Goal: Transaction & Acquisition: Purchase product/service

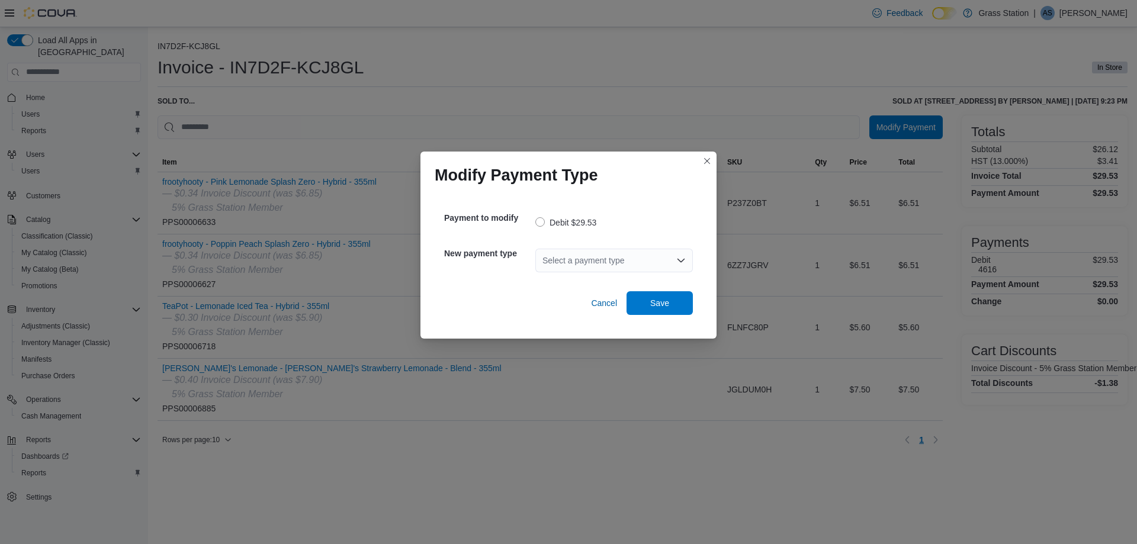
click at [618, 259] on div "Select a payment type" at bounding box center [614, 261] width 158 height 24
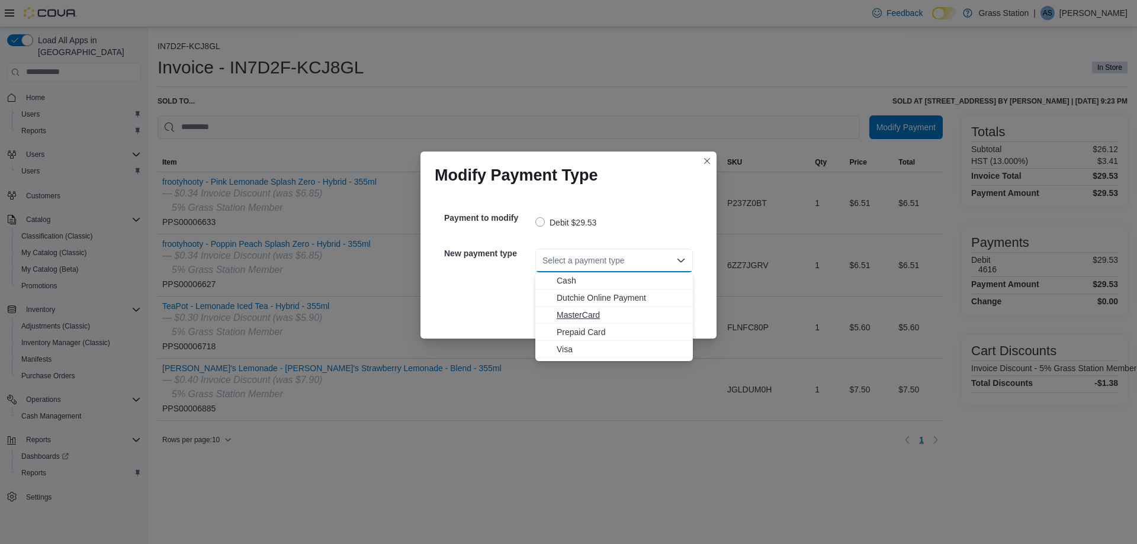
click at [570, 316] on span "MasterCard" at bounding box center [621, 315] width 129 height 12
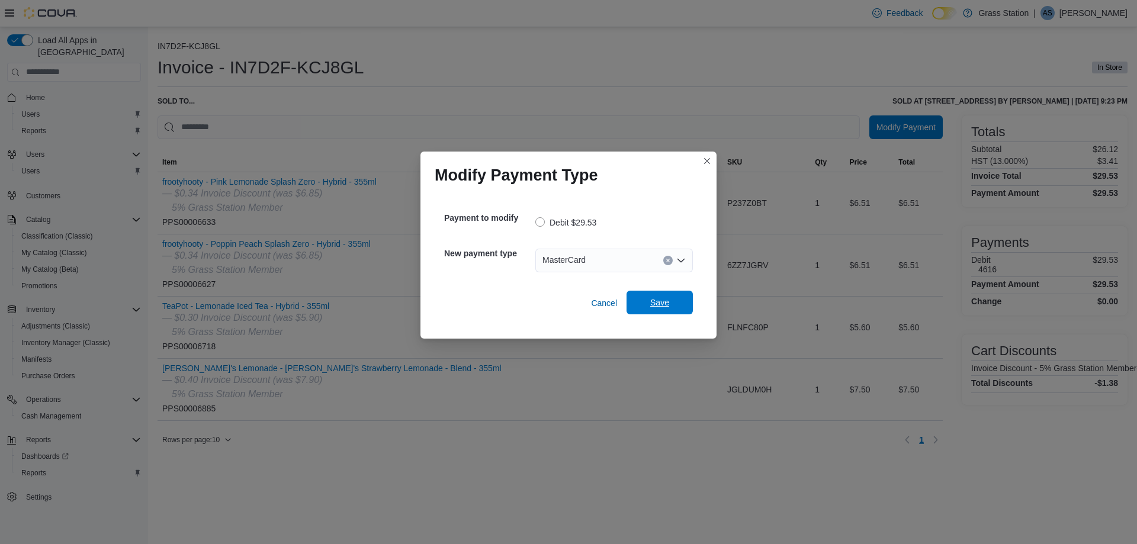
click at [645, 297] on span "Save" at bounding box center [660, 303] width 52 height 24
